Goal: Information Seeking & Learning: Find specific fact

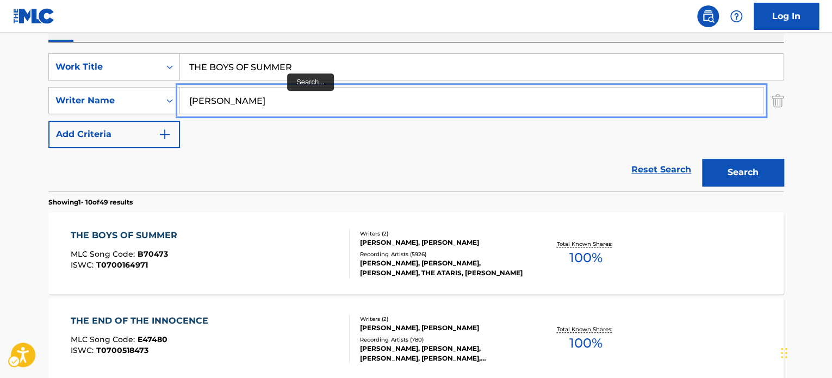
scroll to position [176, 0]
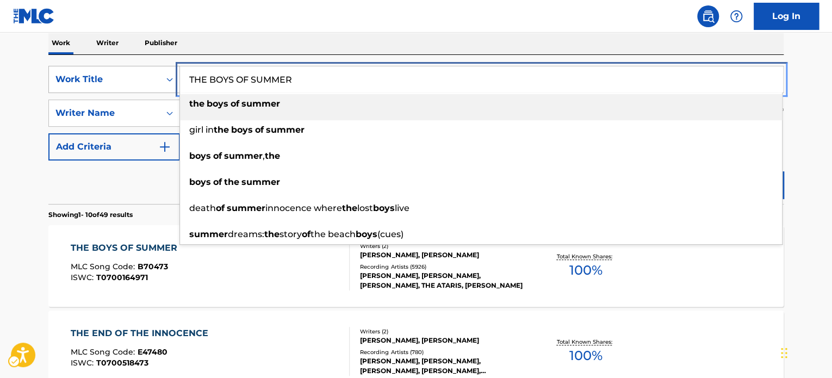
paste input "NADA SE COMPARA CONTIGO"
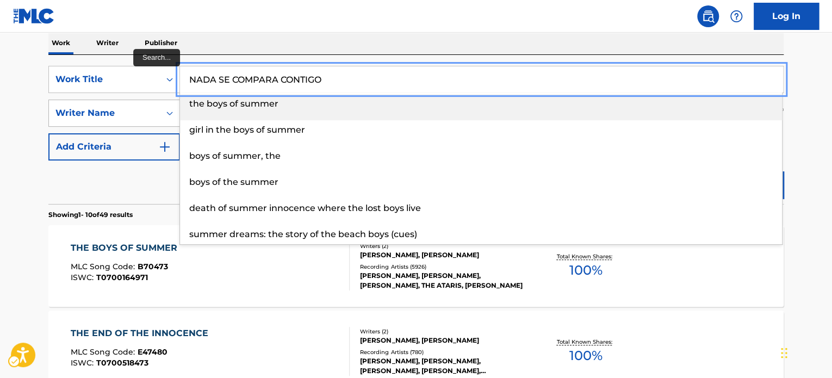
drag, startPoint x: 159, startPoint y: 81, endPoint x: 161, endPoint y: 106, distance: 25.1
click at [74, 81] on div "SearchWithCriteria4a4b51a9-5ca0-4f7b-8546-ded4b7a4c1b4 Work Title NADA SE COMPA…" at bounding box center [415, 79] width 735 height 27
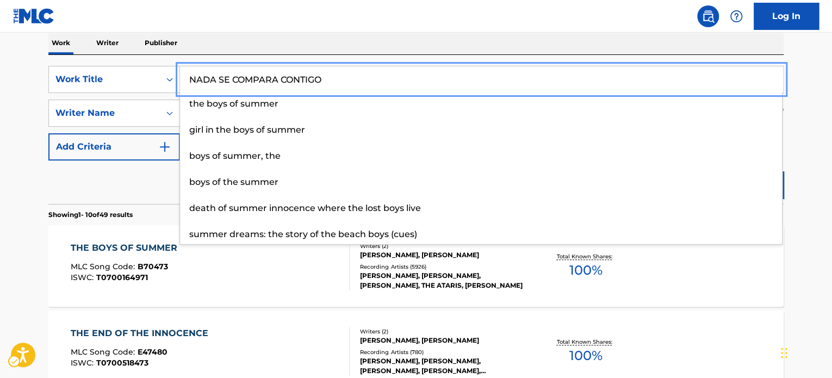
type input "NADA SE COMPARA CONTIGO"
click at [115, 173] on div "Reset Search Search" at bounding box center [415, 181] width 735 height 43
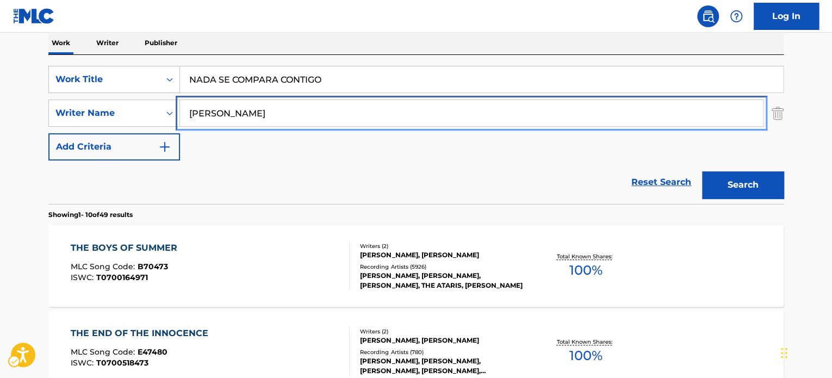
paste input "[PERSON_NAME]"
click at [130, 110] on div "SearchWithCriteriadf46240e-f396-4940-9eda-4e6dd631fa96 Writer Name [PERSON_NAME]" at bounding box center [415, 112] width 735 height 27
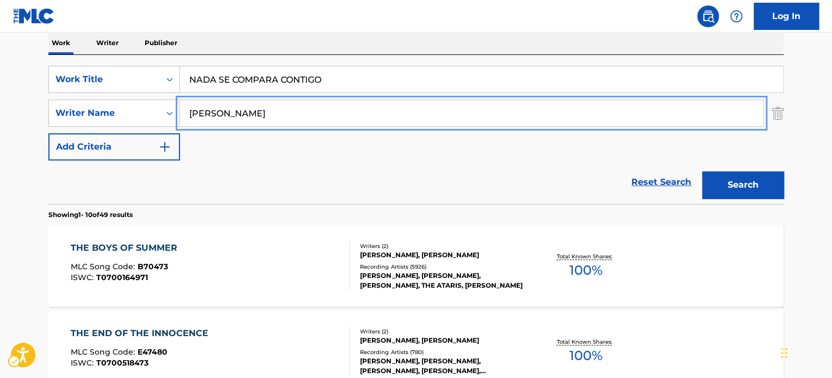
type input "[PERSON_NAME]"
click at [737, 181] on button "Search" at bounding box center [743, 184] width 82 height 27
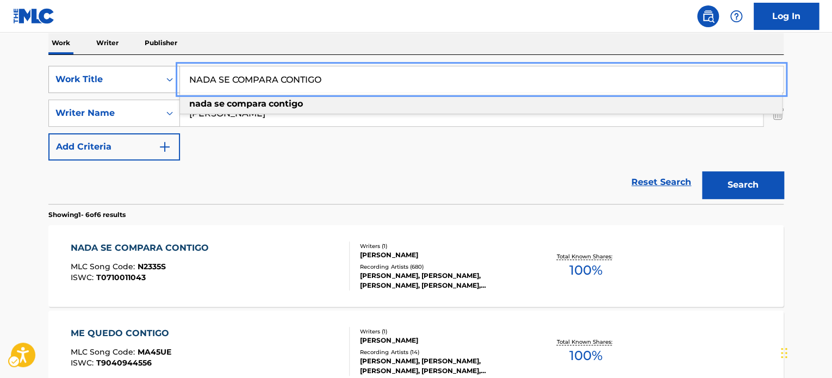
paste input "RADIOACTIVE"
drag, startPoint x: 344, startPoint y: 80, endPoint x: 176, endPoint y: 74, distance: 167.6
click at [176, 74] on div "SearchWithCriteria4a4b51a9-5ca0-4f7b-8546-ded4b7a4c1b4 Work Title RADIOACTIVE n…" at bounding box center [415, 79] width 735 height 27
type input "RADIOACTIVE"
click at [267, 176] on div "Reset Search Search" at bounding box center [415, 181] width 735 height 43
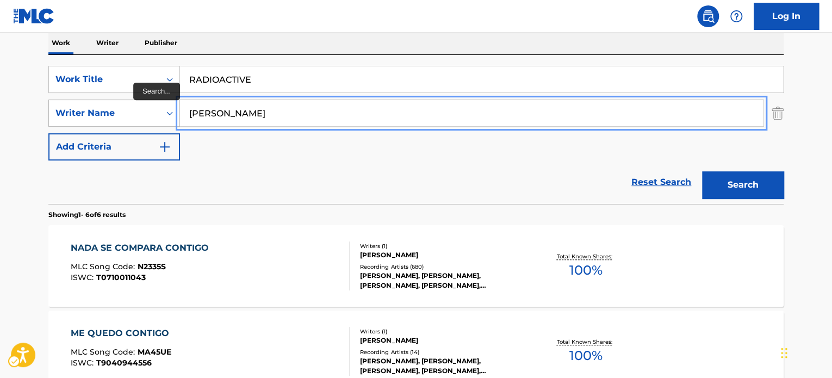
paste input "[PERSON_NAME]"
drag, startPoint x: 329, startPoint y: 114, endPoint x: 378, endPoint y: 142, distance: 57.0
click at [122, 111] on div "SearchWithCriteriadf46240e-f396-4940-9eda-4e6dd631fa96 Writer Name [PERSON_NAME]" at bounding box center [415, 112] width 735 height 27
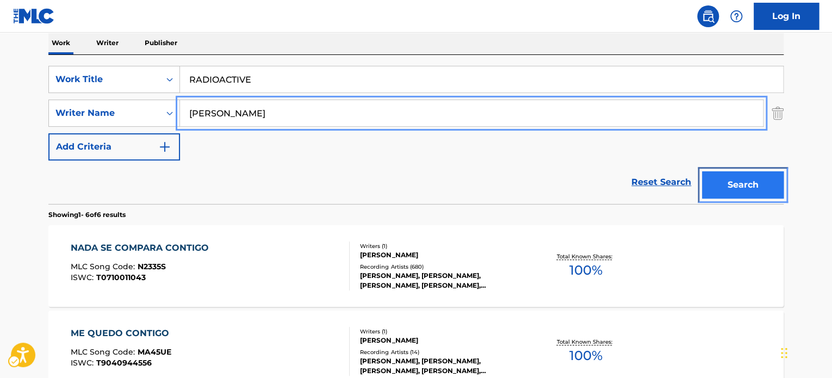
click at [739, 193] on button "Search" at bounding box center [743, 184] width 82 height 27
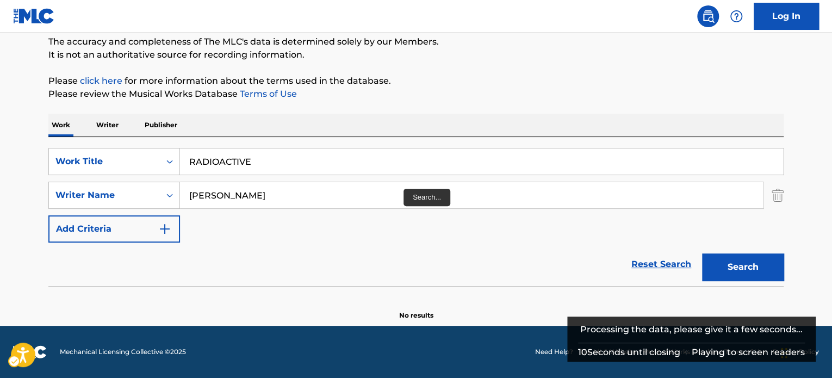
scroll to position [94, 0]
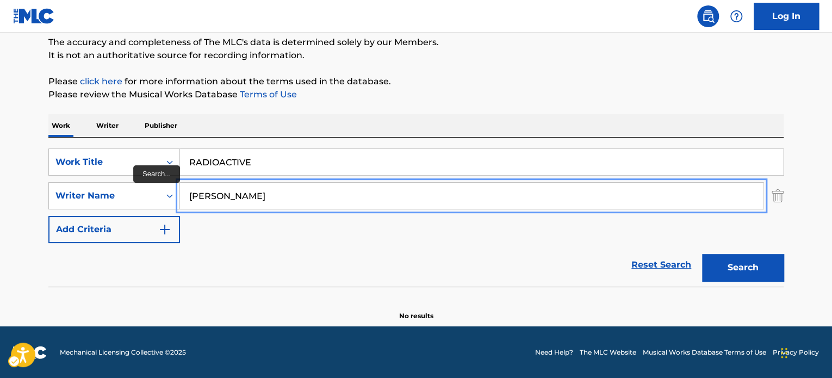
paste input "[PERSON_NAME] [PERSON_NAME]"
drag, startPoint x: 260, startPoint y: 196, endPoint x: 72, endPoint y: 178, distance: 189.6
click at [72, 178] on div "SearchWithCriteria4a4b51a9-5ca0-4f7b-8546-ded4b7a4c1b4 Work Title RADIOACTIVE S…" at bounding box center [415, 195] width 735 height 95
type input "[PERSON_NAME] [PERSON_NAME]"
click at [267, 261] on div "Reset Search Search" at bounding box center [415, 264] width 735 height 43
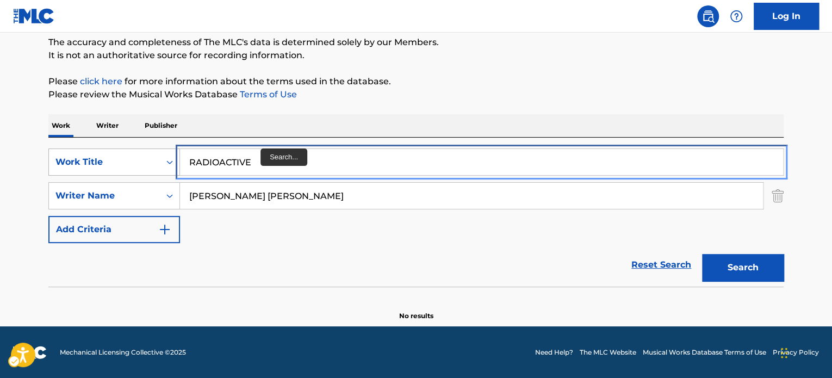
paste input "SET ME FRE"
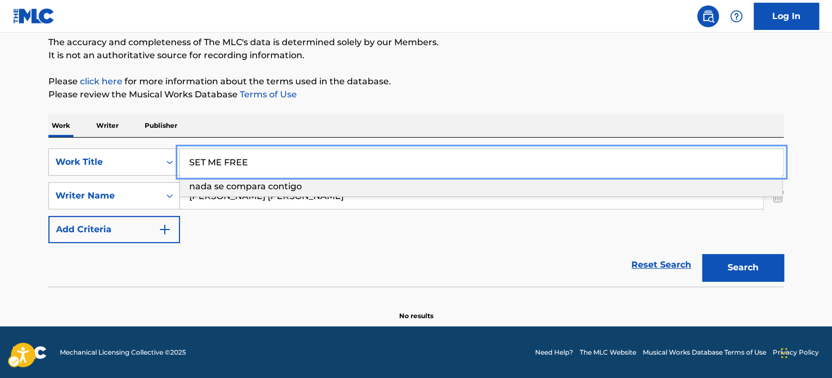
drag, startPoint x: 257, startPoint y: 153, endPoint x: 296, endPoint y: 175, distance: 45.0
click at [103, 169] on div "SearchWithCriteria4a4b51a9-5ca0-4f7b-8546-ded4b7a4c1b4 Work Title SET ME FREE n…" at bounding box center [415, 161] width 735 height 27
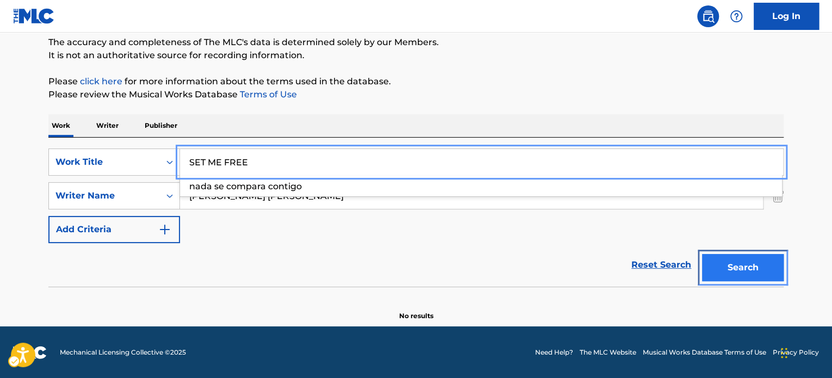
click at [738, 271] on button "Search" at bounding box center [743, 267] width 82 height 27
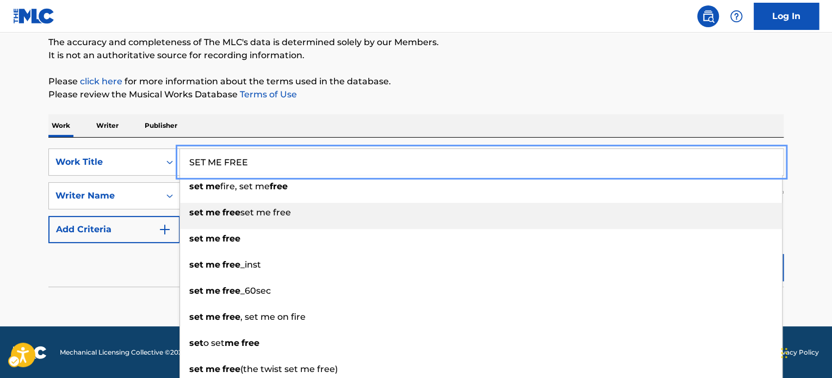
paste input "DESERT SEA SKY"
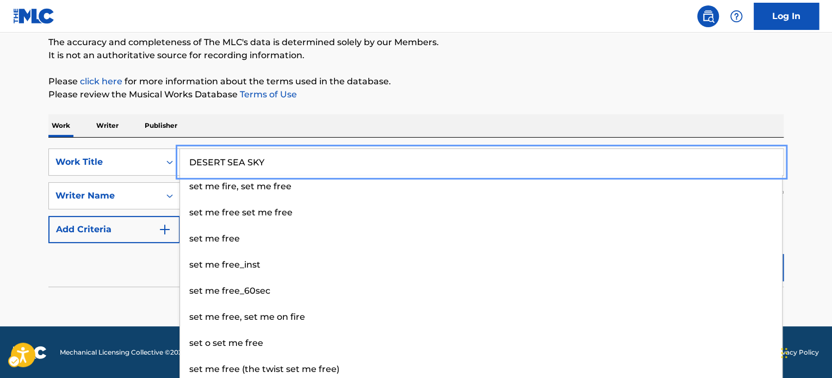
type input "DESERT SEA SKY"
click at [140, 259] on div "Reset Search Search" at bounding box center [415, 264] width 735 height 43
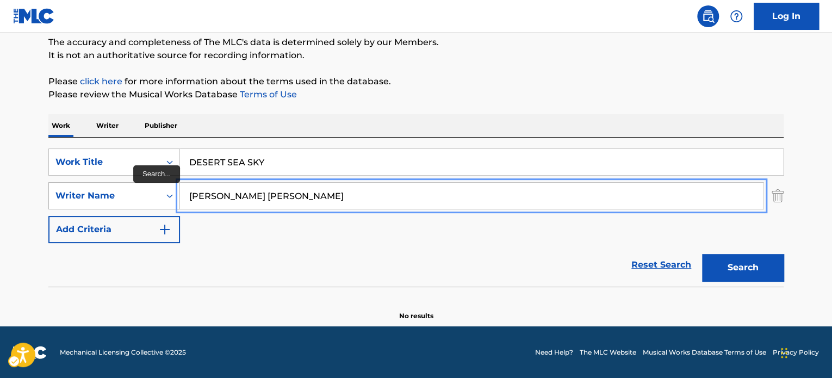
paste input "[PERSON_NAME]"
drag, startPoint x: 295, startPoint y: 195, endPoint x: 140, endPoint y: 193, distance: 155.0
click at [123, 195] on div "SearchWithCriteriadf46240e-f396-4940-9eda-4e6dd631fa96 Writer Name [PERSON_NAME]" at bounding box center [415, 195] width 735 height 27
type input "[PERSON_NAME]"
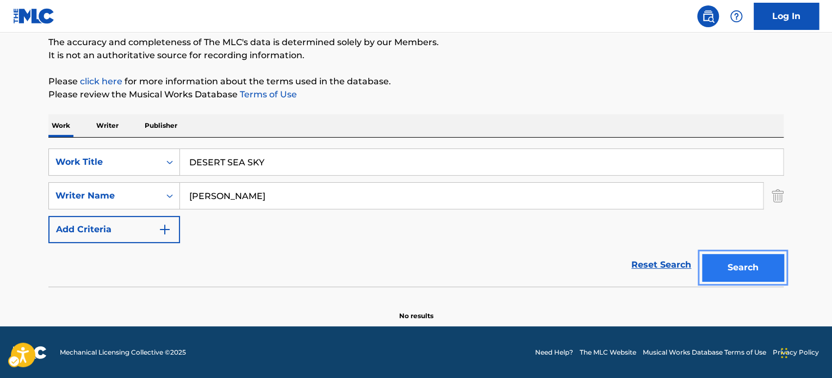
click at [724, 266] on button "Search" at bounding box center [743, 267] width 82 height 27
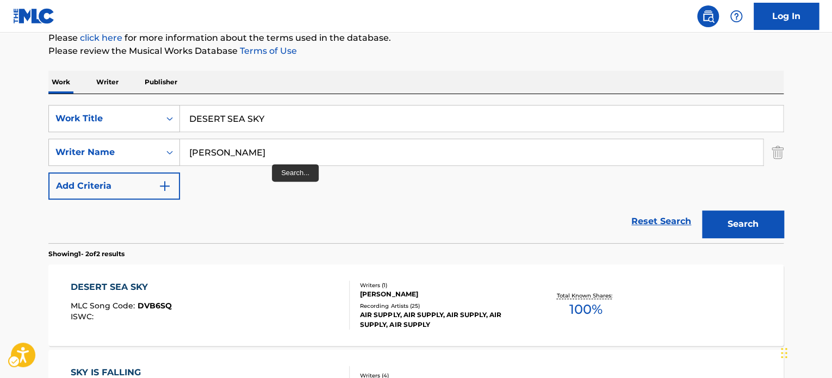
scroll to position [122, 0]
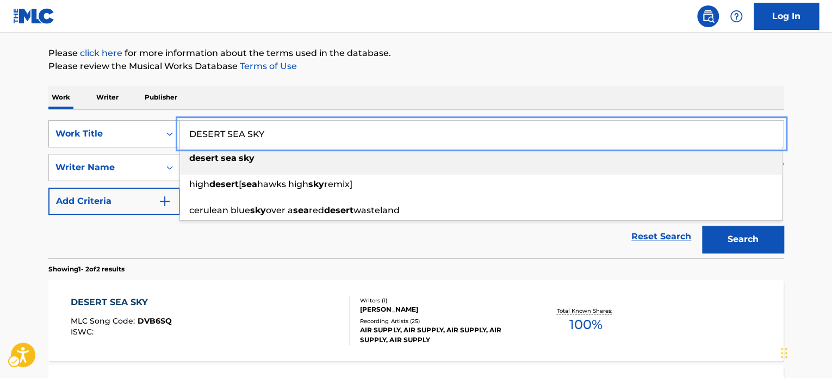
paste input "I KNOW IT'S ALL RIGHT"
drag, startPoint x: 269, startPoint y: 136, endPoint x: 120, endPoint y: 136, distance: 148.4
click at [120, 136] on div "SearchWithCriteria4a4b51a9-5ca0-4f7b-8546-ded4b7a4c1b4 Work Title I KNOW IT'S A…" at bounding box center [415, 133] width 735 height 27
type input "I KNOW IT'S ALL RIGHT"
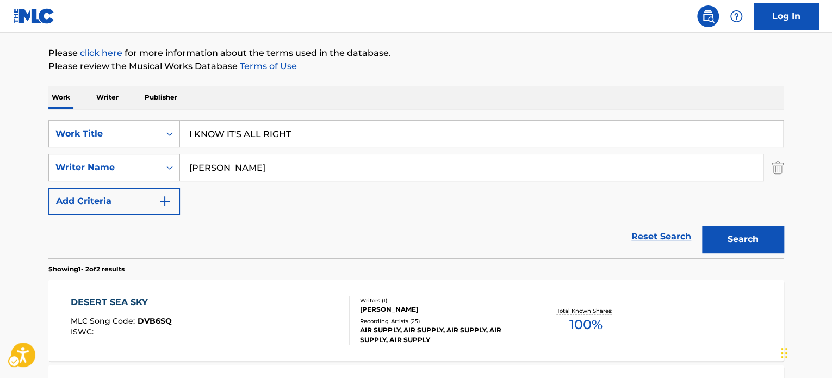
click at [144, 237] on div "Reset Search Search" at bounding box center [415, 236] width 735 height 43
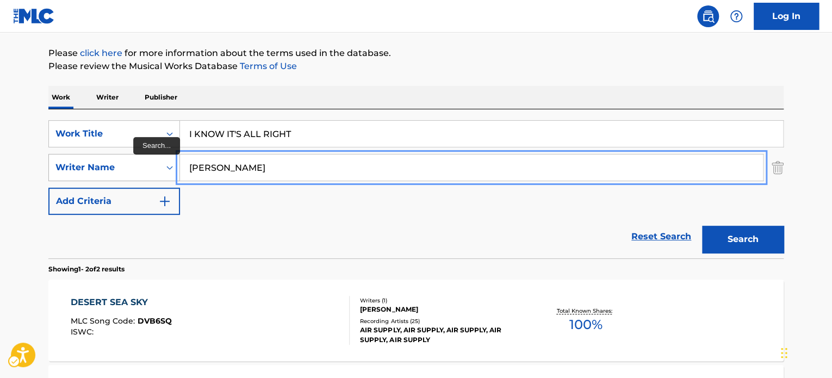
paste input "[PERSON_NAME]"
drag, startPoint x: 287, startPoint y: 165, endPoint x: 114, endPoint y: 167, distance: 172.9
click at [114, 167] on div "SearchWithCriteriadf46240e-f396-4940-9eda-4e6dd631fa96 Writer Name [PERSON_NAME]" at bounding box center [415, 167] width 735 height 27
type input "[PERSON_NAME]"
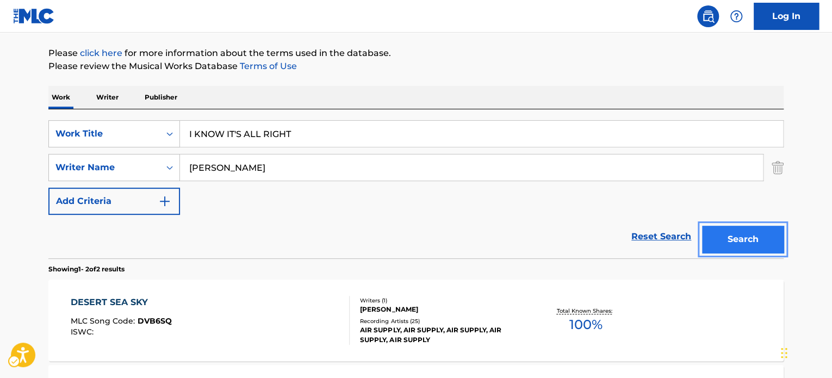
click at [731, 238] on button "Search" at bounding box center [743, 239] width 82 height 27
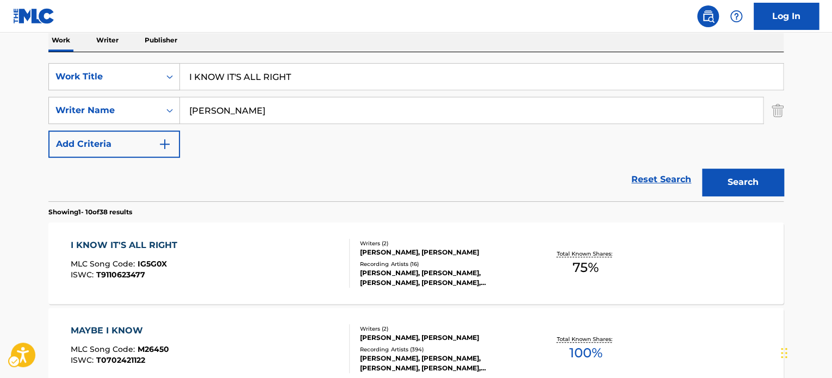
scroll to position [176, 0]
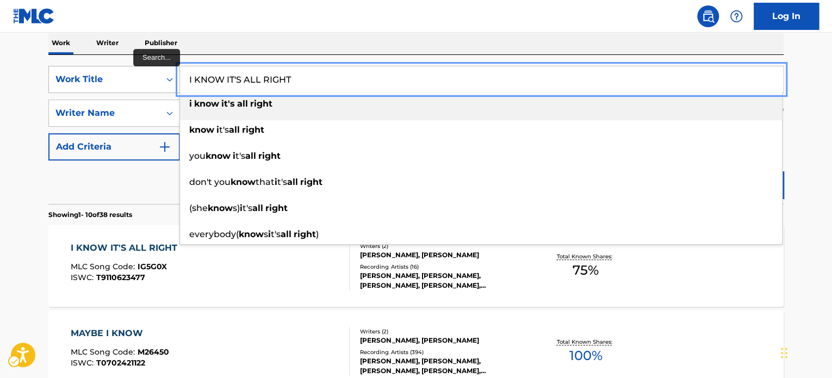
paste input "SOUTH AMERICAN GETAWAY"
drag, startPoint x: 303, startPoint y: 76, endPoint x: 79, endPoint y: 70, distance: 224.6
click at [77, 70] on div "SearchWithCriteria4a4b51a9-5ca0-4f7b-8546-ded4b7a4c1b4 Work Title SOUTH AMERICA…" at bounding box center [415, 79] width 735 height 27
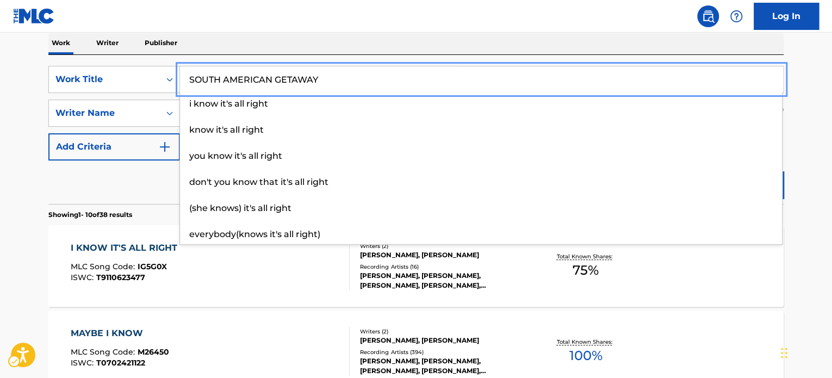
type input "SOUTH AMERICAN GETAWAY"
click at [100, 177] on div "Reset Search Search" at bounding box center [415, 181] width 735 height 43
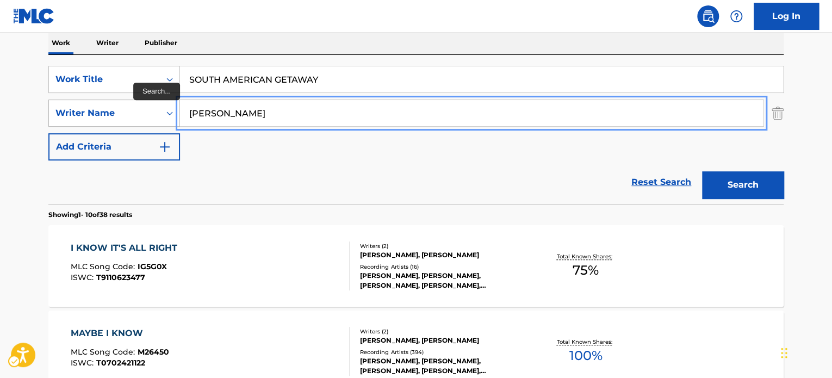
paste input "[PERSON_NAME]"
drag, startPoint x: 287, startPoint y: 115, endPoint x: 98, endPoint y: 117, distance: 189.2
click at [98, 117] on div "SearchWithCriteriadf46240e-f396-4940-9eda-4e6dd631fa96 Writer Name [PERSON_NAME]" at bounding box center [415, 112] width 735 height 27
type input "[PERSON_NAME]"
drag, startPoint x: 780, startPoint y: 182, endPoint x: 771, endPoint y: 183, distance: 8.7
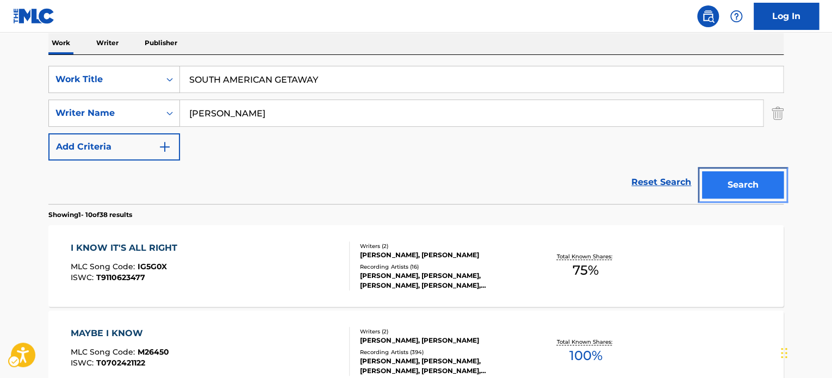
click at [735, 190] on button "Search" at bounding box center [743, 184] width 82 height 27
